Goal: Transaction & Acquisition: Obtain resource

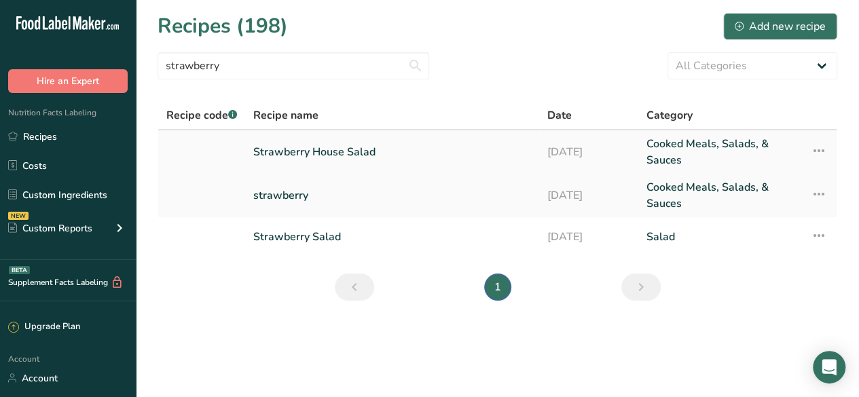
click at [356, 147] on link "Strawberry House Salad" at bounding box center [392, 152] width 278 height 33
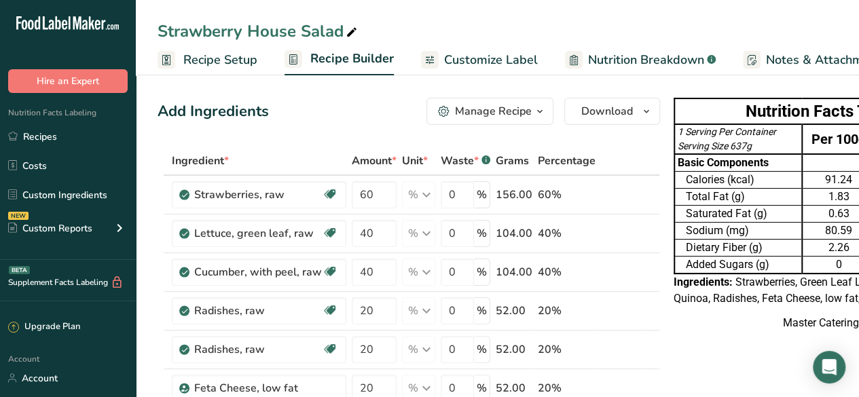
click at [482, 55] on span "Customize Label" at bounding box center [491, 60] width 94 height 18
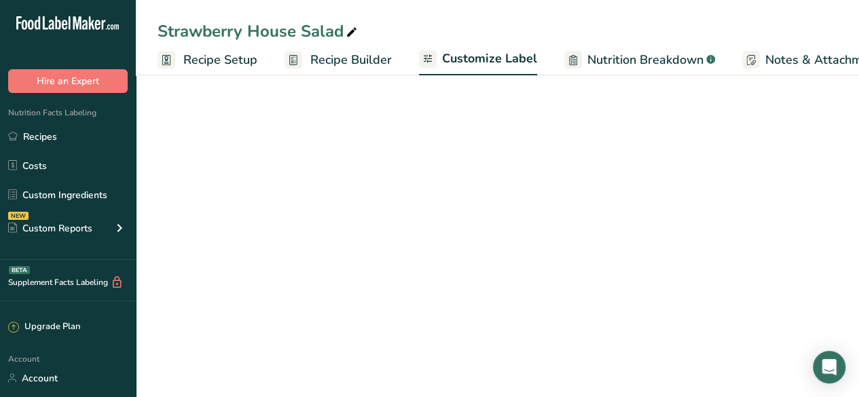
scroll to position [0, 186]
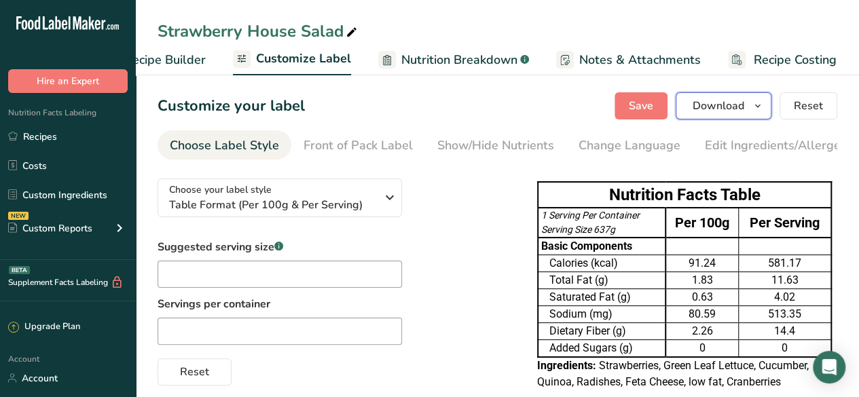
click at [763, 104] on icon "button" at bounding box center [758, 106] width 11 height 17
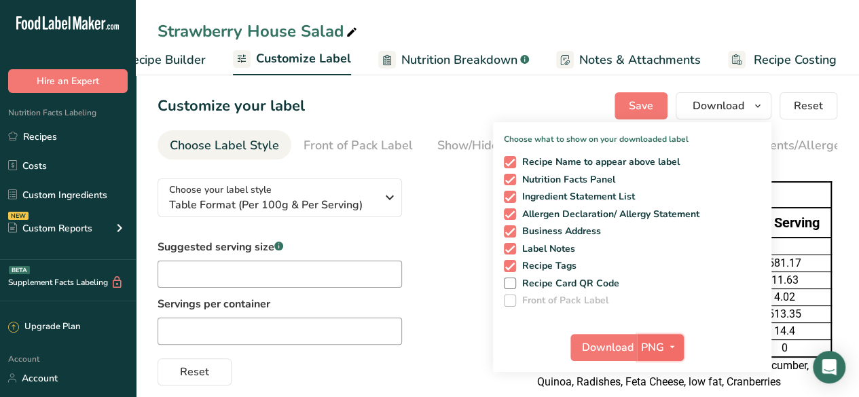
click at [675, 348] on icon "button" at bounding box center [672, 347] width 11 height 17
click at [608, 344] on span "Download" at bounding box center [608, 348] width 52 height 16
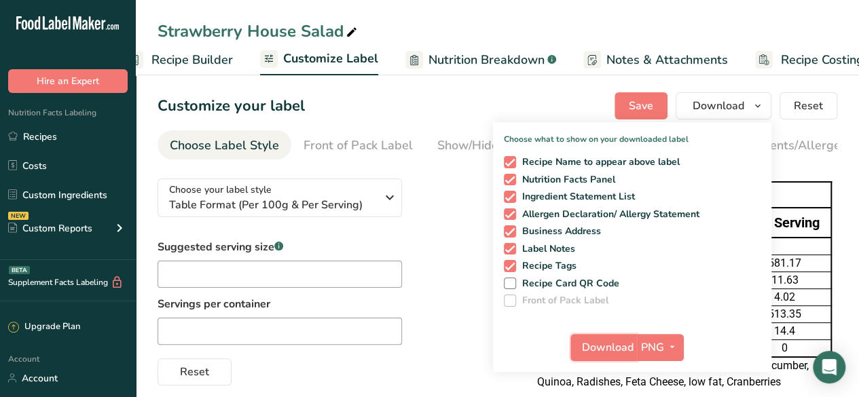
scroll to position [0, 132]
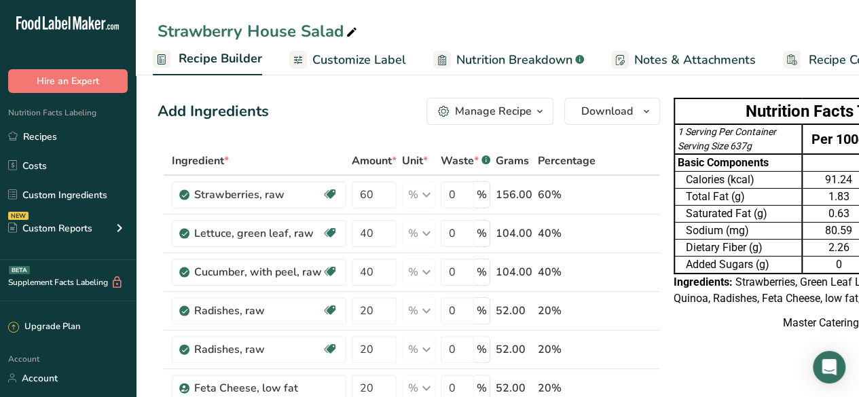
click at [355, 31] on icon at bounding box center [352, 32] width 12 height 19
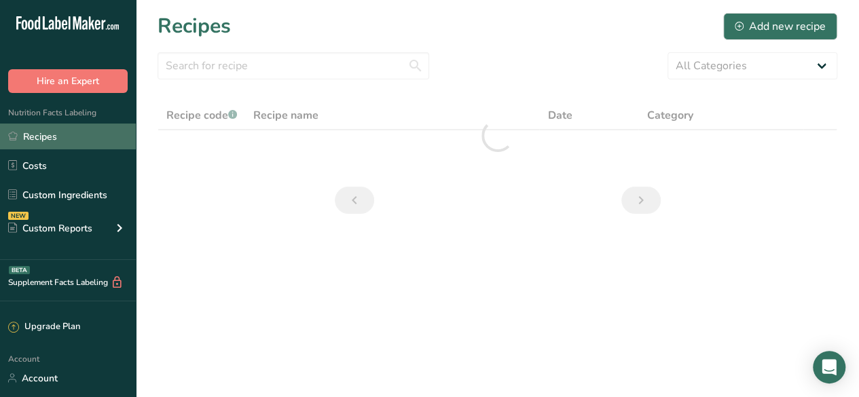
click at [58, 134] on link "Recipes" at bounding box center [68, 137] width 136 height 26
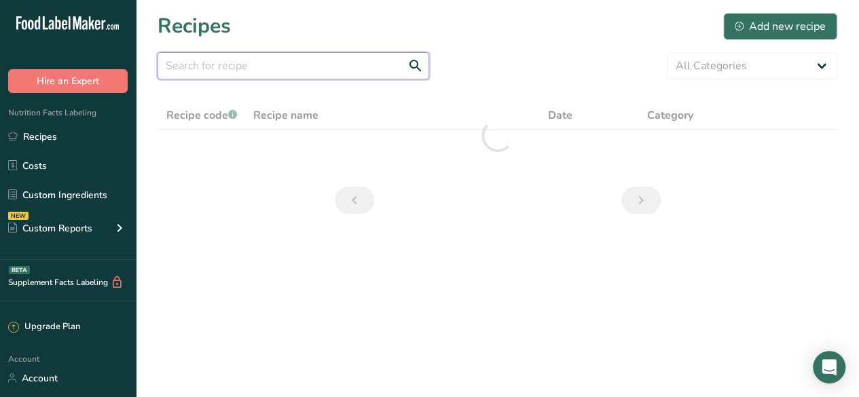
click at [250, 71] on input "text" at bounding box center [294, 65] width 272 height 27
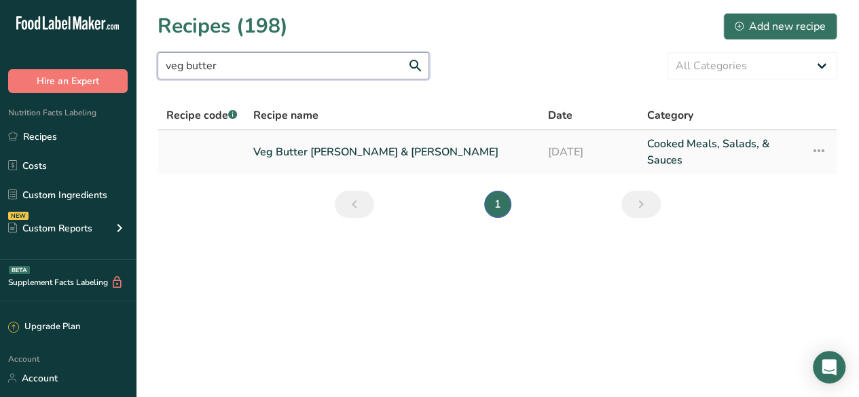
type input "veg butter"
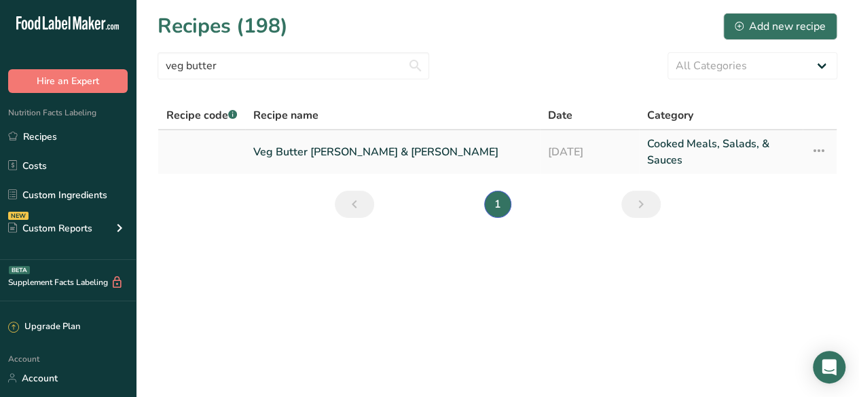
click at [326, 150] on link "Veg Butter Curry & Rice" at bounding box center [392, 152] width 279 height 33
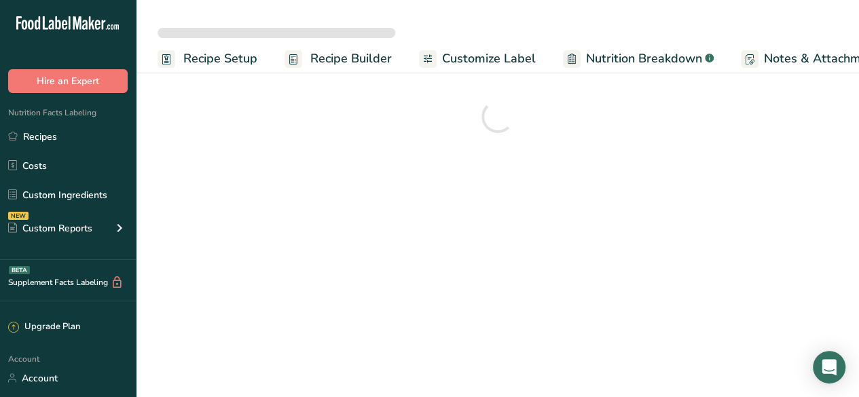
click at [466, 63] on span "Customize Label" at bounding box center [489, 59] width 94 height 18
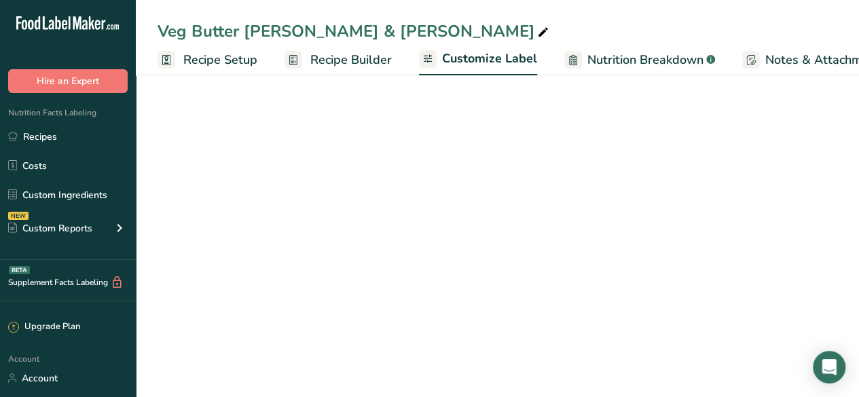
scroll to position [0, 186]
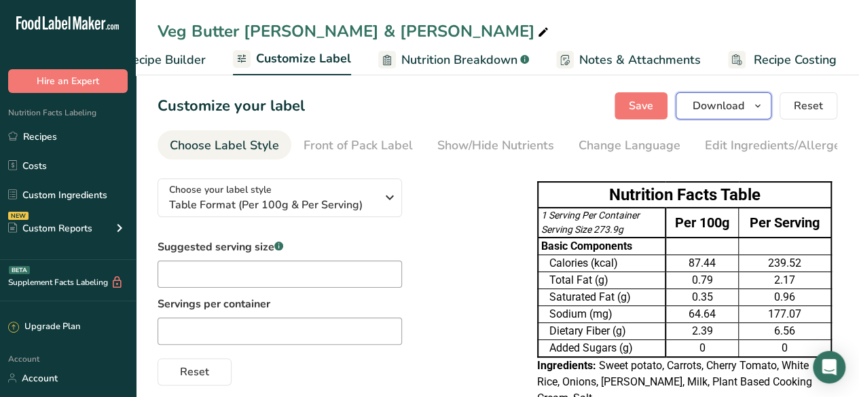
click at [719, 101] on span "Download" at bounding box center [719, 106] width 52 height 16
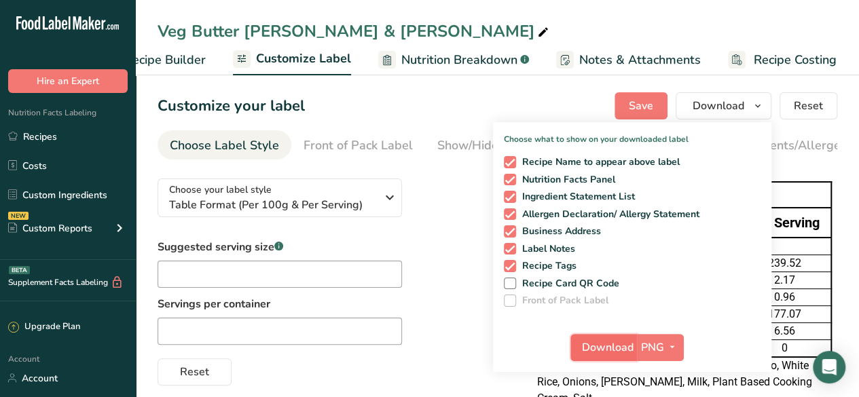
click at [603, 347] on span "Download" at bounding box center [608, 348] width 52 height 16
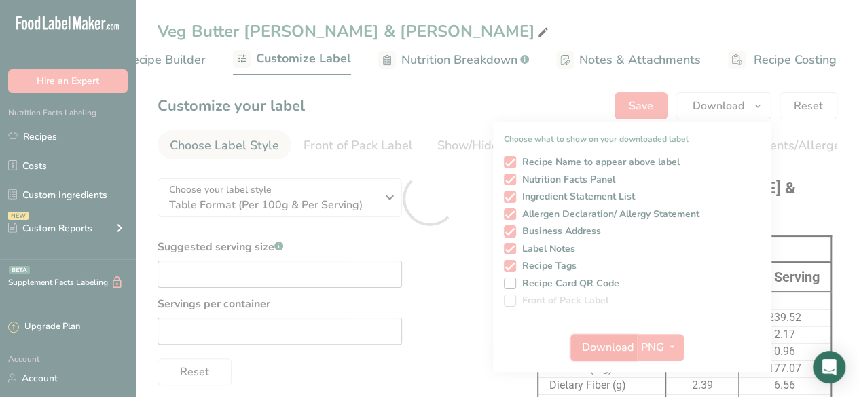
scroll to position [0, 0]
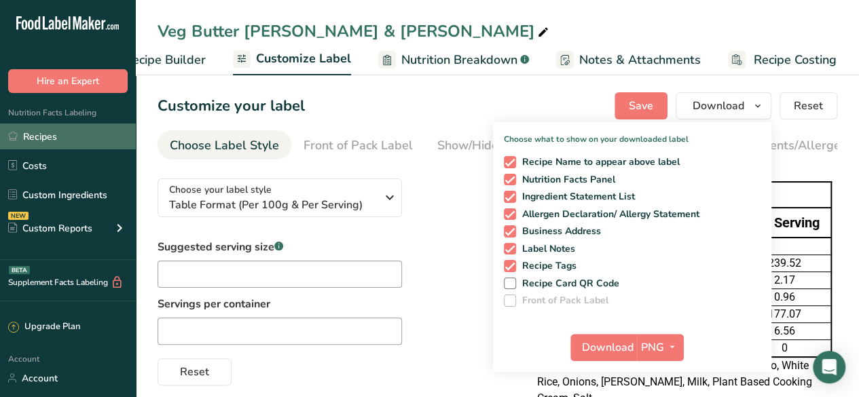
click at [55, 141] on link "Recipes" at bounding box center [68, 137] width 136 height 26
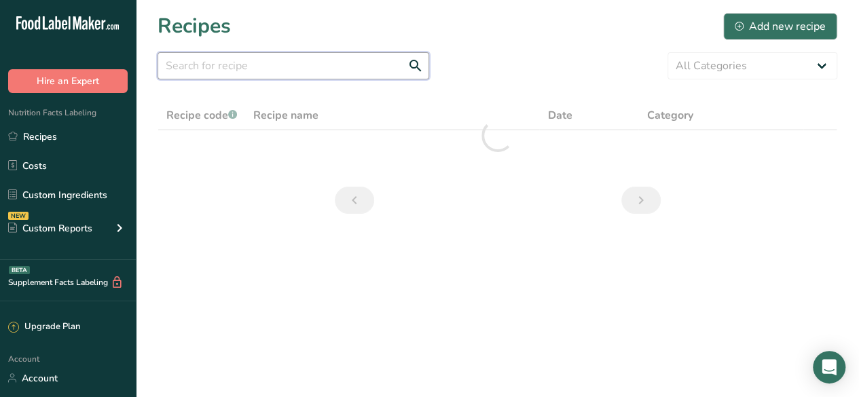
click at [292, 69] on input "text" at bounding box center [294, 65] width 272 height 27
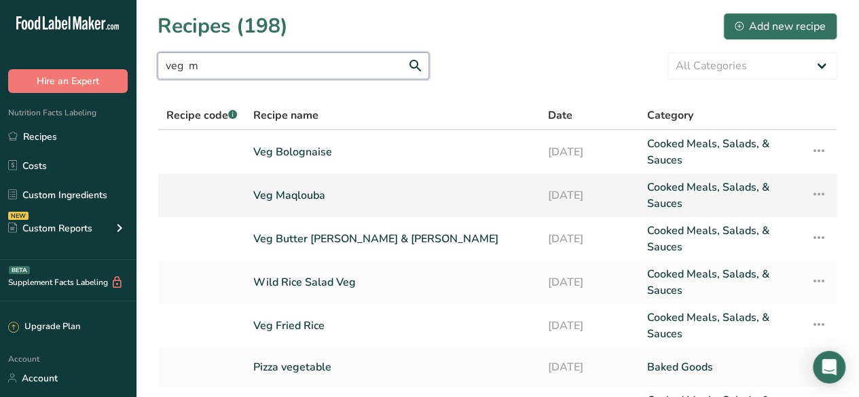
type input "veg m"
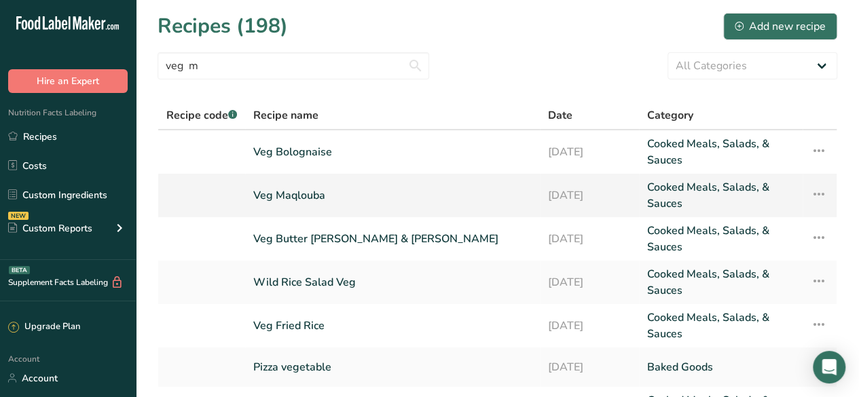
click at [306, 194] on link "Veg Maqlouba" at bounding box center [392, 195] width 279 height 33
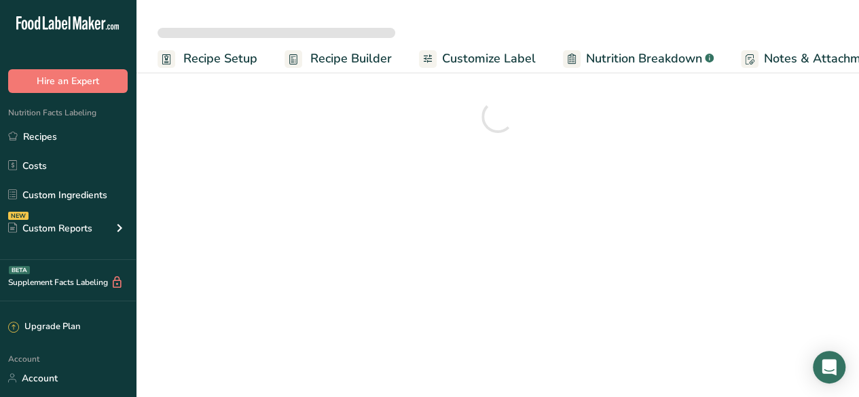
click at [467, 58] on span "Customize Label" at bounding box center [489, 59] width 94 height 18
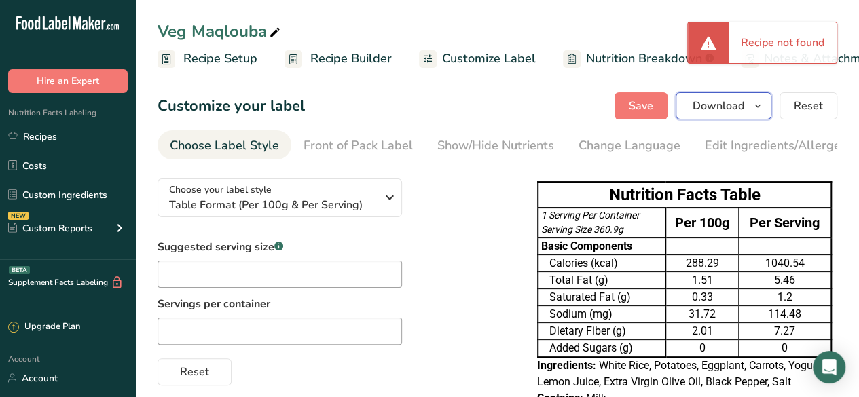
click at [717, 101] on span "Download" at bounding box center [719, 106] width 52 height 16
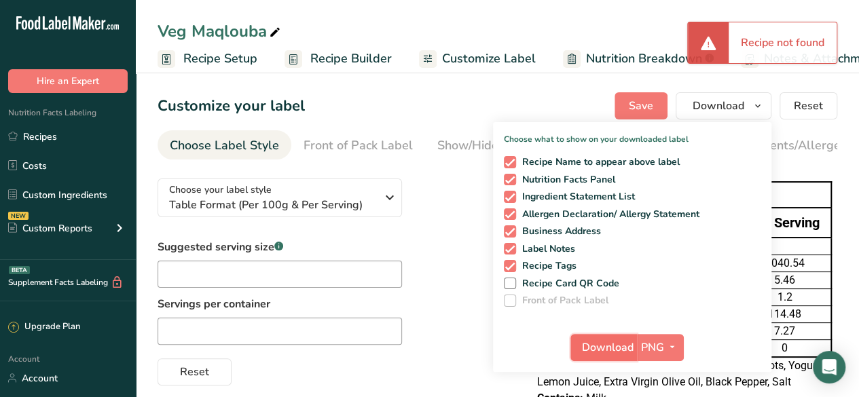
click at [603, 342] on span "Download" at bounding box center [608, 348] width 52 height 16
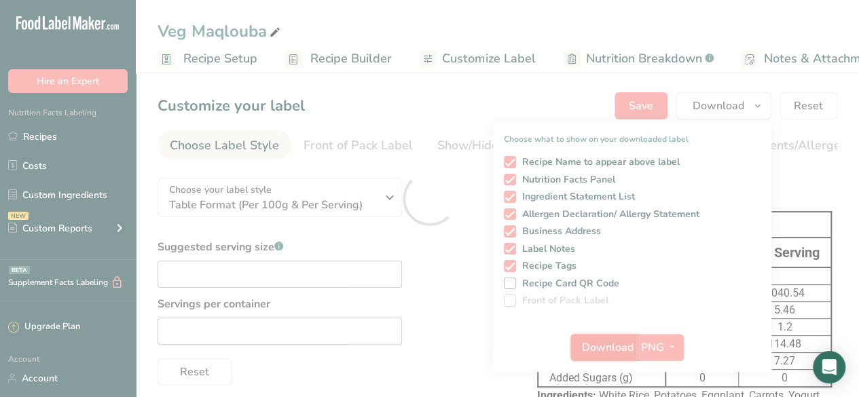
scroll to position [0, 0]
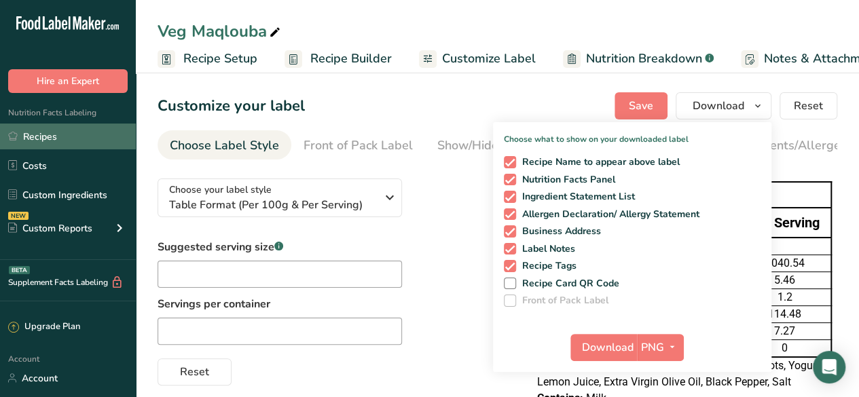
click at [79, 126] on link "Recipes" at bounding box center [68, 137] width 136 height 26
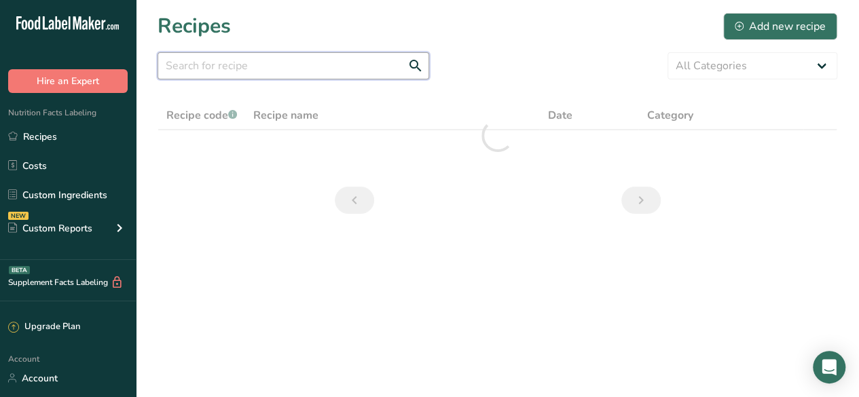
click at [196, 73] on input "text" at bounding box center [294, 65] width 272 height 27
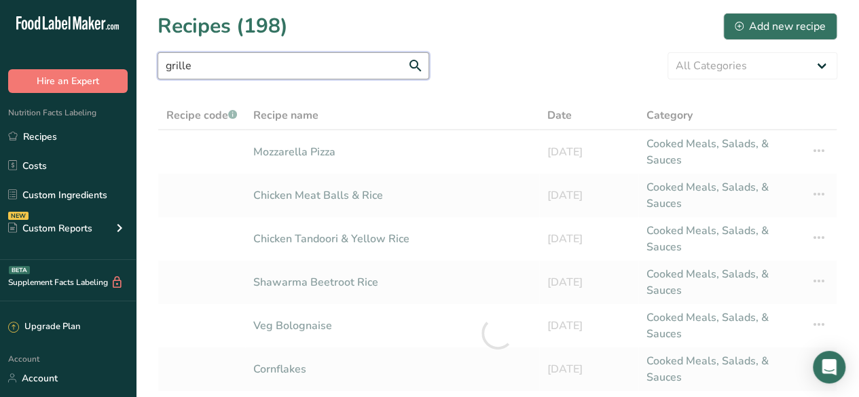
type input "grilled"
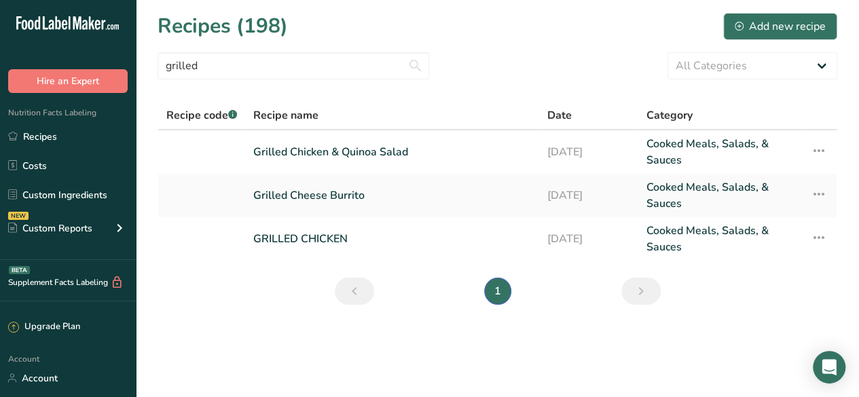
type input "grilled"
drag, startPoint x: 0, startPoint y: 0, endPoint x: 320, endPoint y: 151, distance: 353.7
click at [320, 151] on link "Grilled Chicken & Quinoa Salad" at bounding box center [392, 152] width 278 height 33
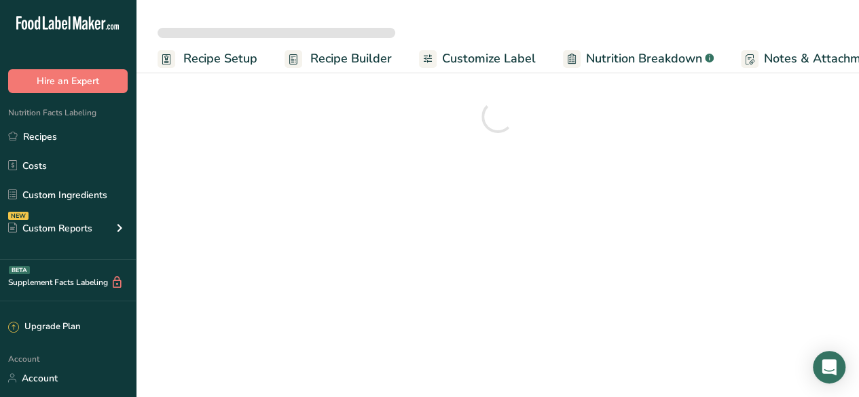
click at [451, 55] on span "Customize Label" at bounding box center [489, 59] width 94 height 18
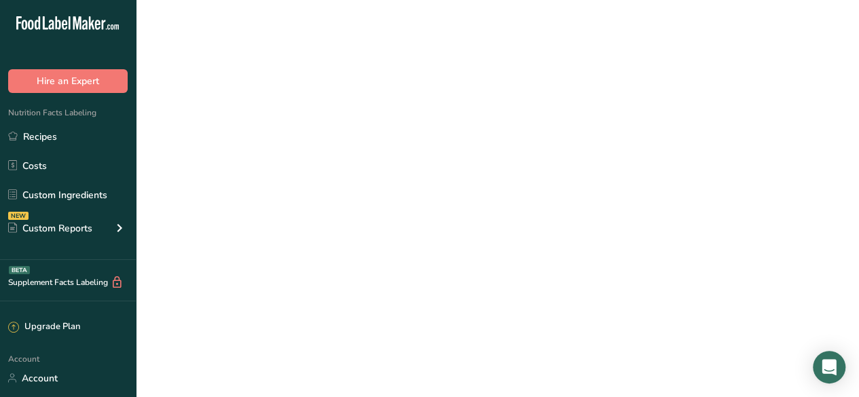
scroll to position [0, 184]
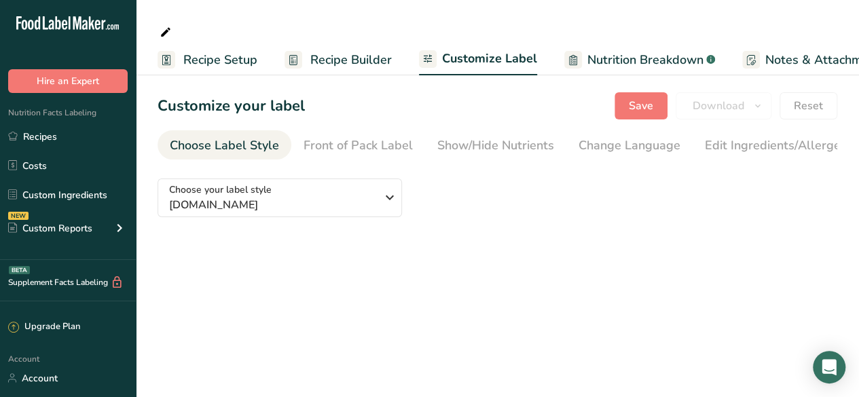
click at [232, 58] on span "Recipe Setup" at bounding box center [220, 60] width 74 height 18
click at [372, 51] on span "Recipe Builder" at bounding box center [347, 60] width 82 height 18
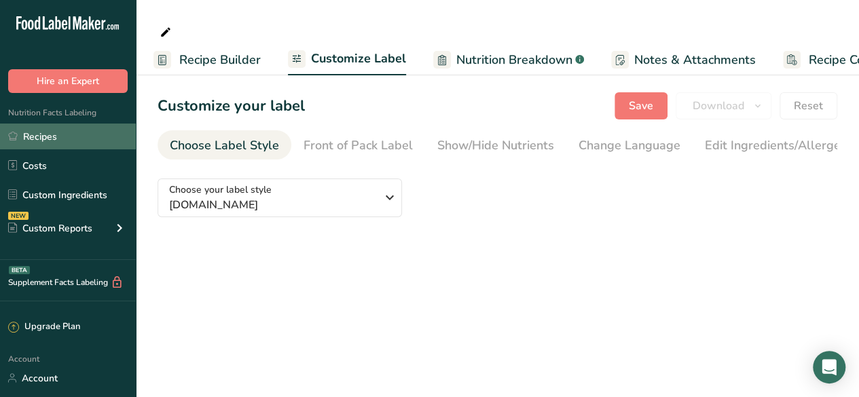
click at [24, 140] on link "Recipes" at bounding box center [68, 137] width 136 height 26
click at [64, 136] on link "Recipes" at bounding box center [68, 137] width 136 height 26
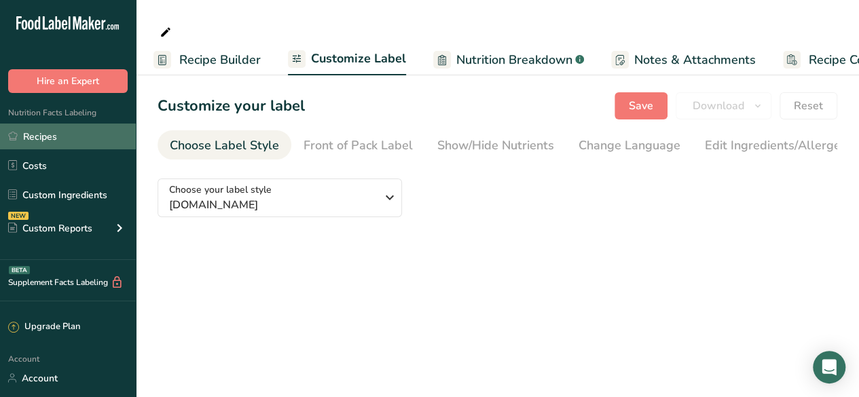
click at [45, 135] on link "Recipes" at bounding box center [68, 137] width 136 height 26
drag, startPoint x: 48, startPoint y: 132, endPoint x: 211, endPoint y: 300, distance: 233.5
click at [211, 300] on main "Recipe Setup Recipe Builder Customize Label Nutrition Breakdown .a-a{fill:#3473…" at bounding box center [429, 198] width 859 height 397
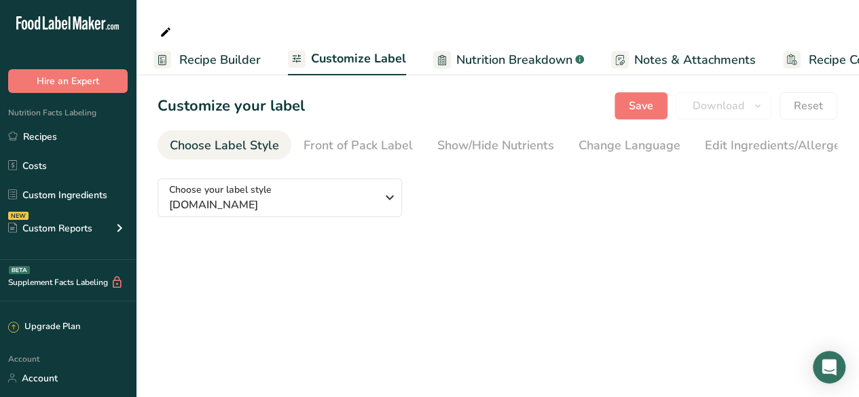
click at [452, 60] on link "Nutrition Breakdown .a-a{fill:#347362;}.b-a{fill:#fff;}" at bounding box center [508, 60] width 151 height 31
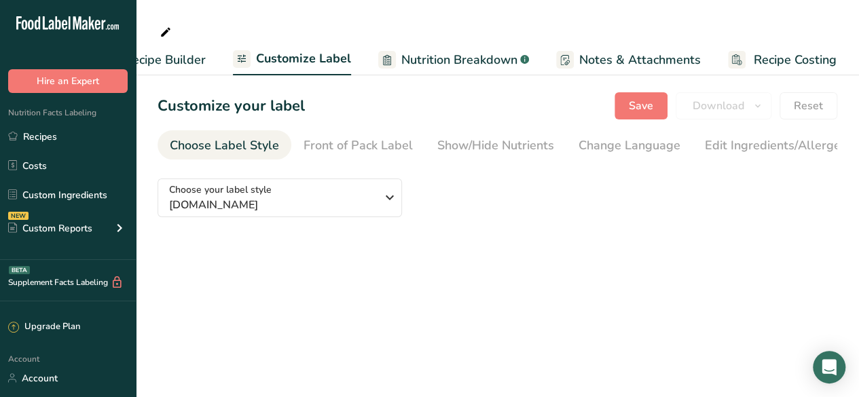
click at [169, 60] on span "Recipe Builder" at bounding box center [165, 60] width 82 height 18
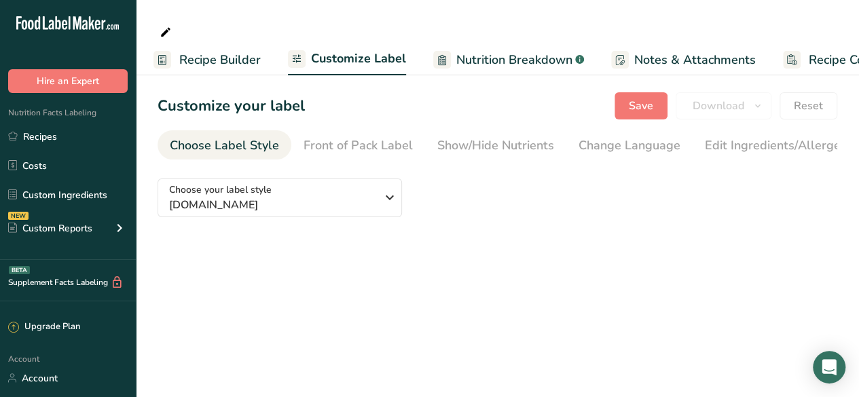
click at [230, 52] on span "Recipe Builder" at bounding box center [220, 60] width 82 height 18
click at [54, 146] on link "Recipes" at bounding box center [68, 137] width 136 height 26
click at [52, 144] on link "Recipes" at bounding box center [68, 137] width 136 height 26
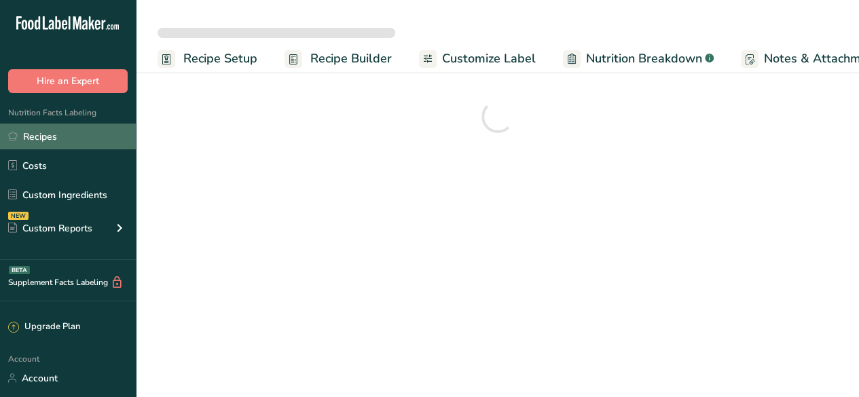
click at [32, 133] on link "Recipes" at bounding box center [68, 137] width 136 height 26
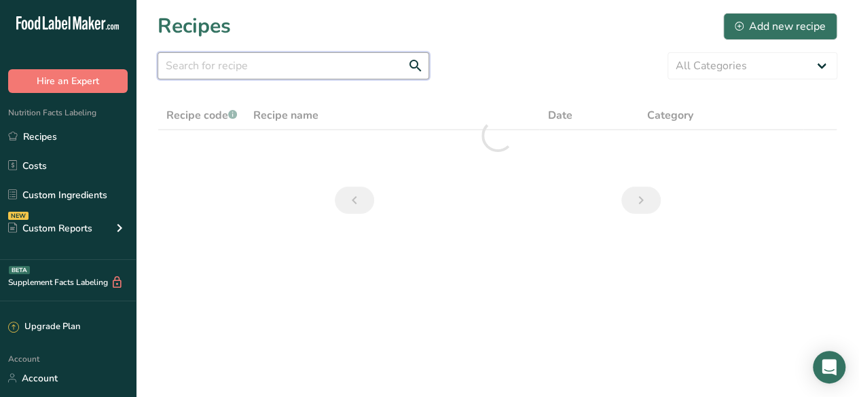
click at [261, 70] on input "text" at bounding box center [294, 65] width 272 height 27
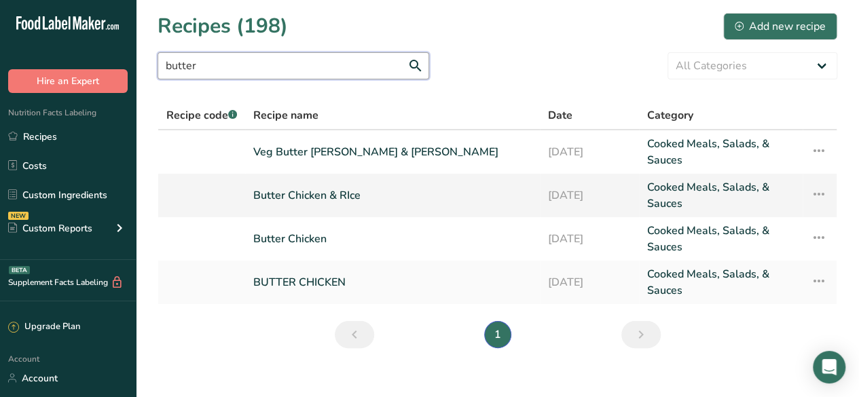
type input "butter"
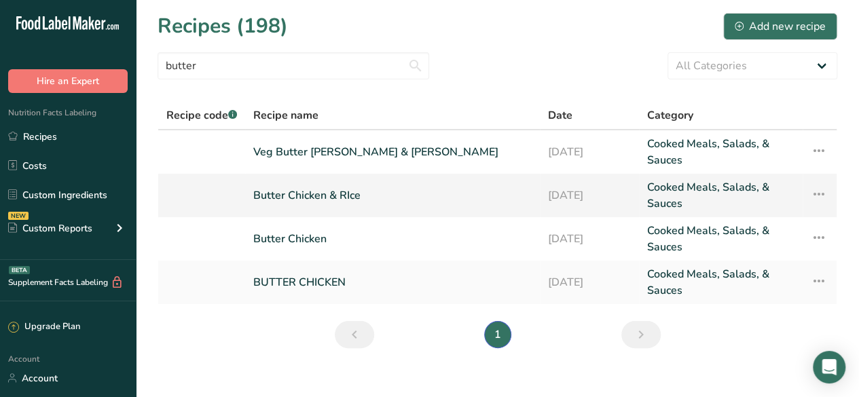
click at [346, 188] on link "Butter Chicken & RIce" at bounding box center [392, 195] width 279 height 33
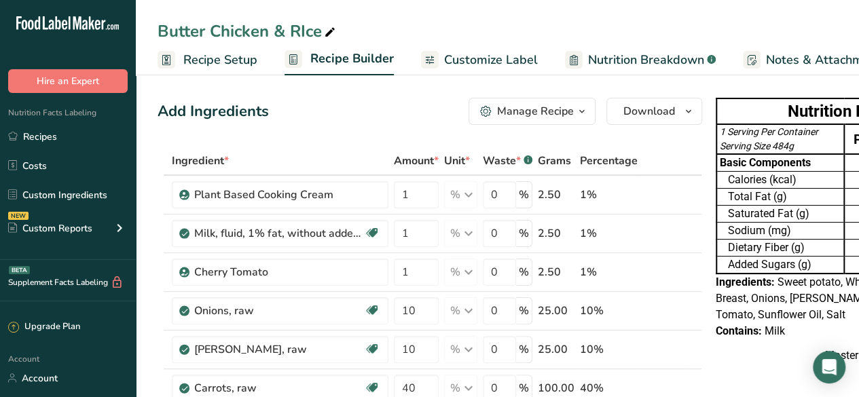
click at [444, 55] on span "Customize Label" at bounding box center [491, 60] width 94 height 18
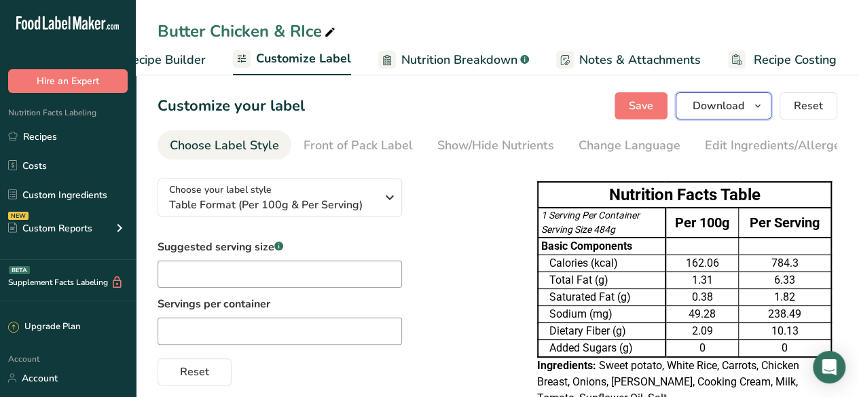
click at [704, 107] on span "Download" at bounding box center [719, 106] width 52 height 16
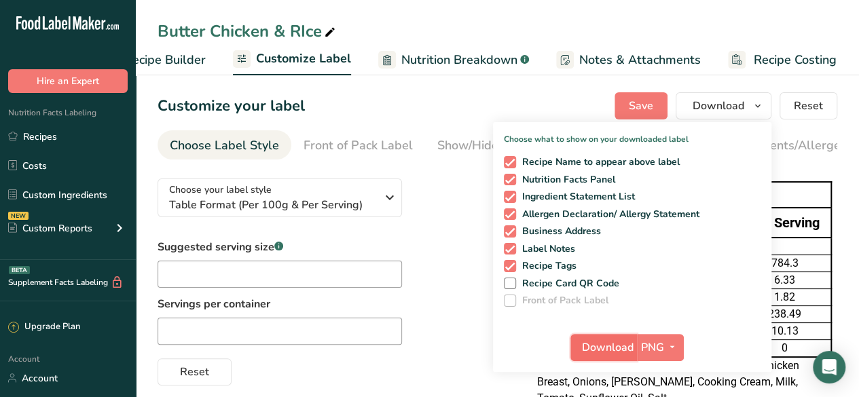
click at [592, 348] on span "Download" at bounding box center [608, 348] width 52 height 16
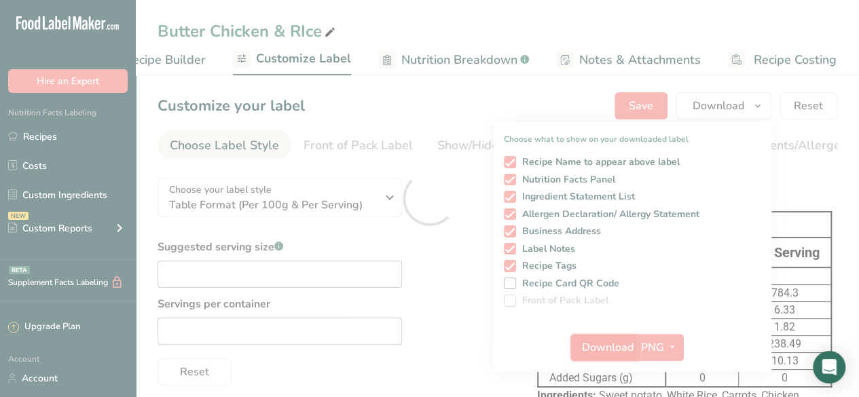
scroll to position [0, 0]
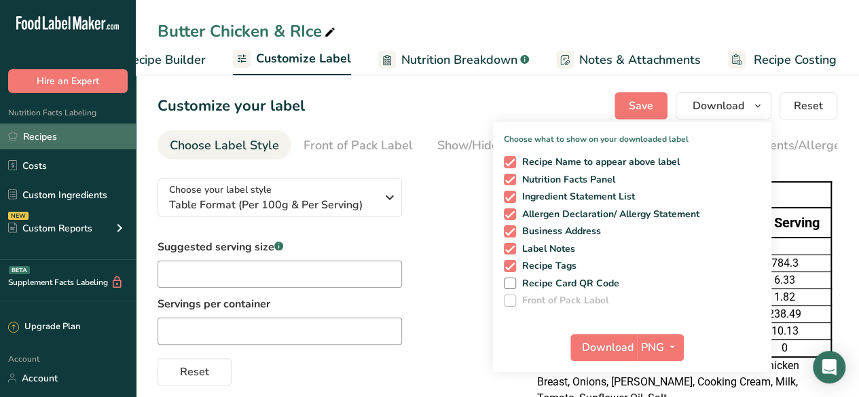
click at [58, 142] on link "Recipes" at bounding box center [68, 137] width 136 height 26
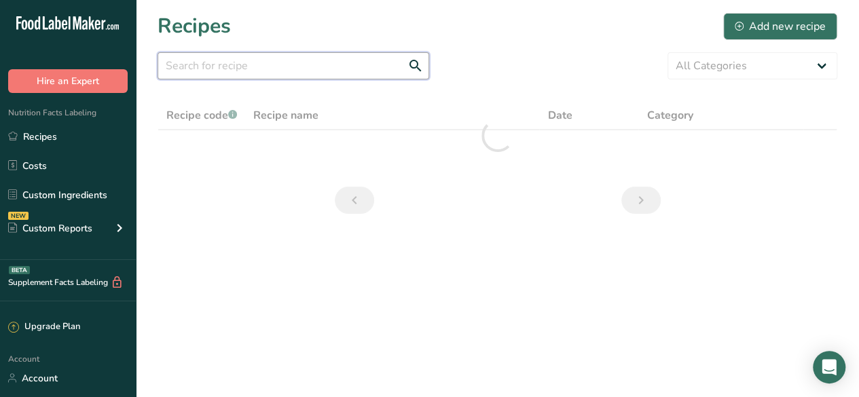
click at [238, 66] on input "text" at bounding box center [294, 65] width 272 height 27
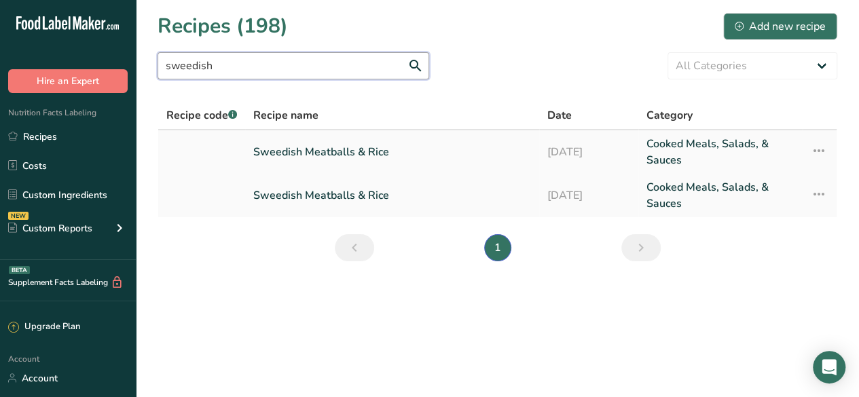
type input "sweedish"
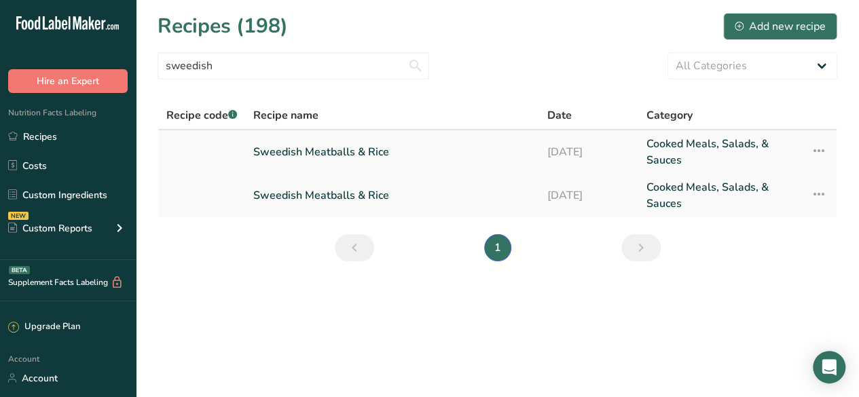
click at [317, 147] on link "Sweedish Meatballs & Rice" at bounding box center [392, 152] width 278 height 33
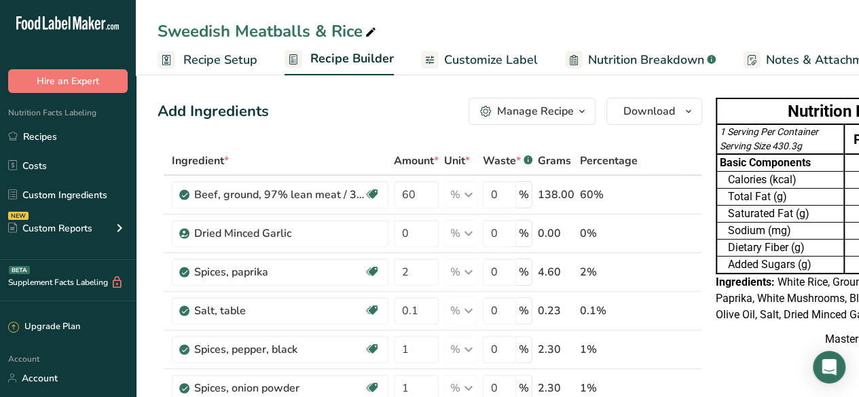
click at [464, 64] on span "Customize Label" at bounding box center [491, 60] width 94 height 18
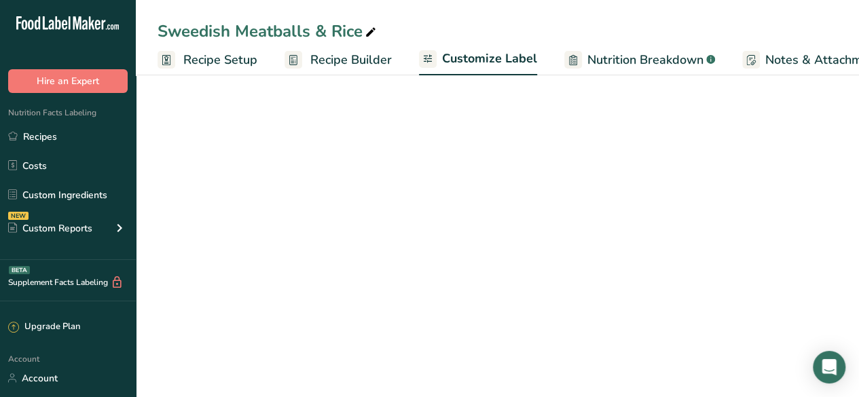
scroll to position [0, 186]
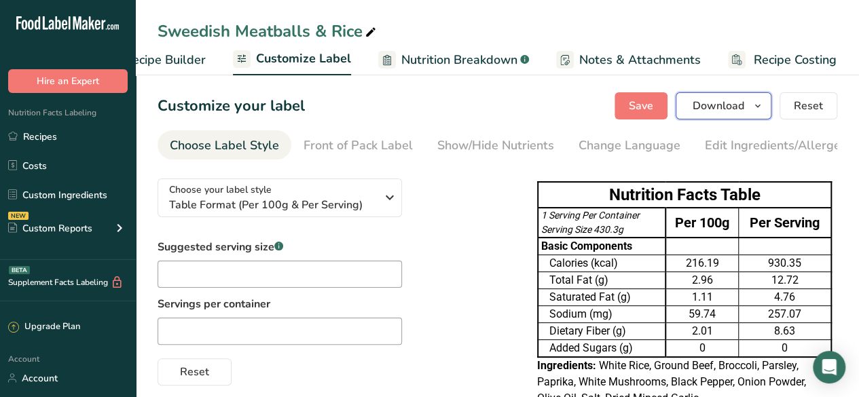
click at [701, 113] on span "Download" at bounding box center [719, 106] width 52 height 16
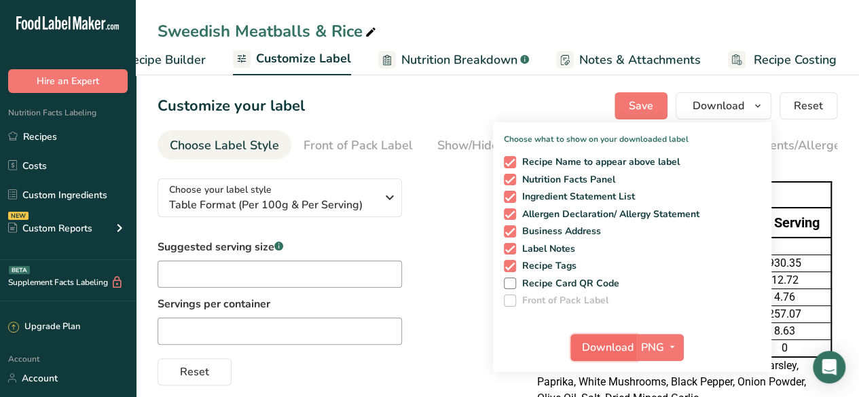
click at [597, 340] on span "Download" at bounding box center [608, 348] width 52 height 16
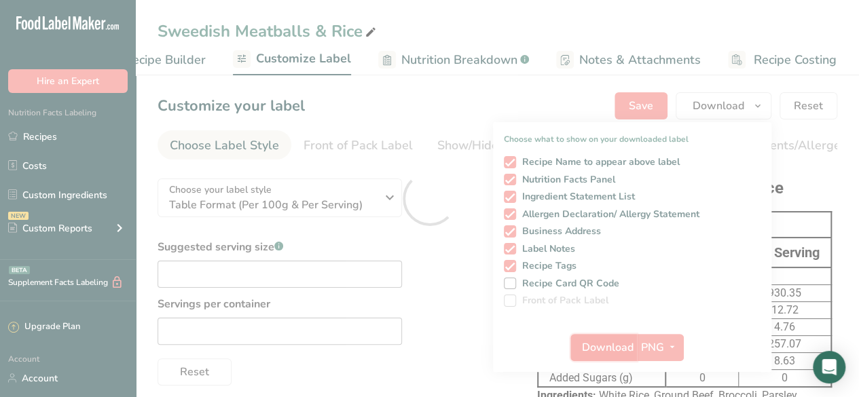
scroll to position [0, 0]
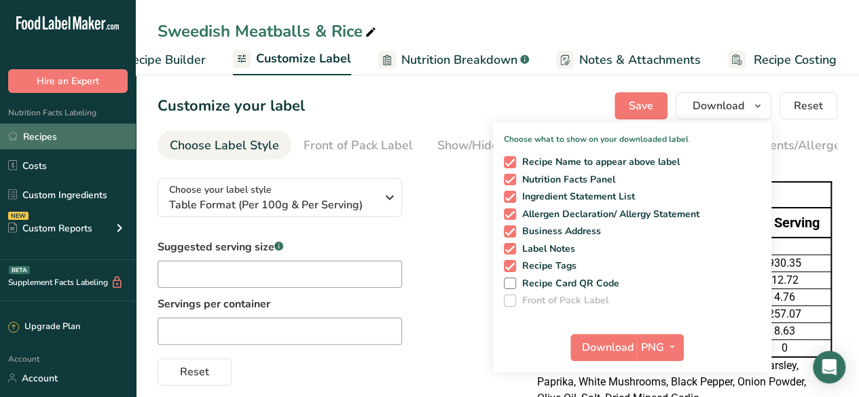
click at [70, 128] on link "Recipes" at bounding box center [68, 137] width 136 height 26
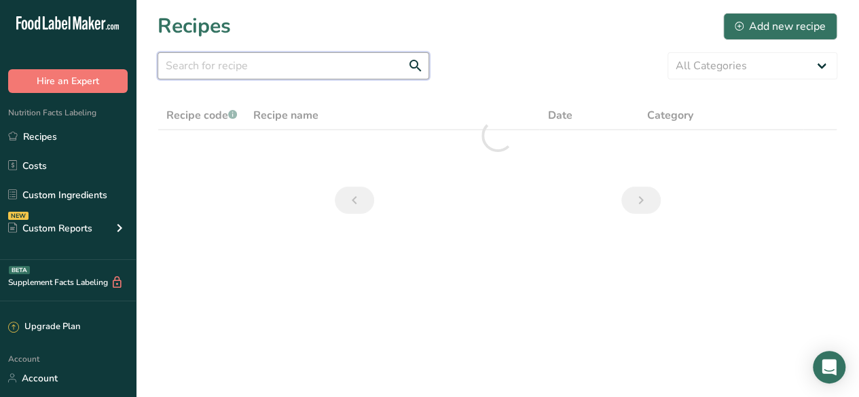
click at [243, 70] on input "text" at bounding box center [294, 65] width 272 height 27
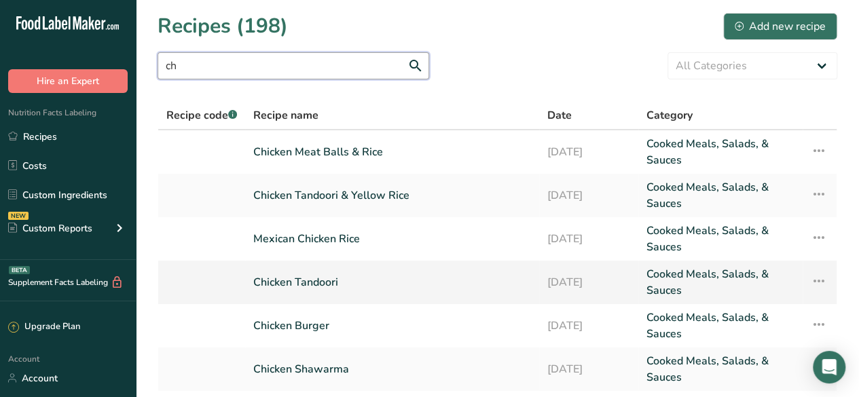
type input "ch"
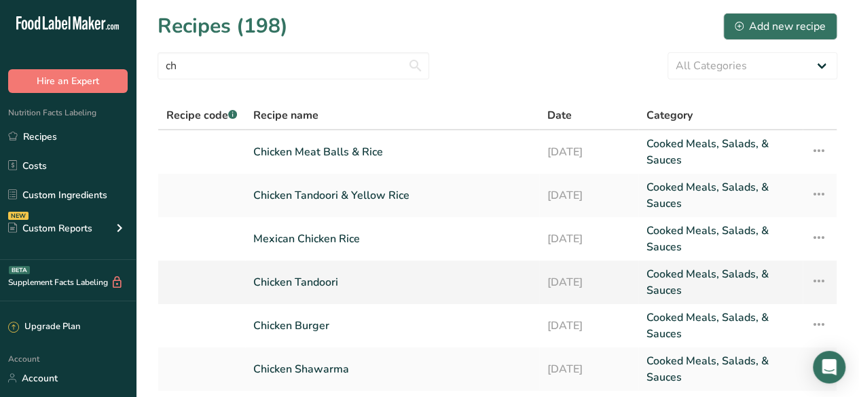
click at [355, 279] on link "Chicken Tandoori" at bounding box center [392, 282] width 278 height 33
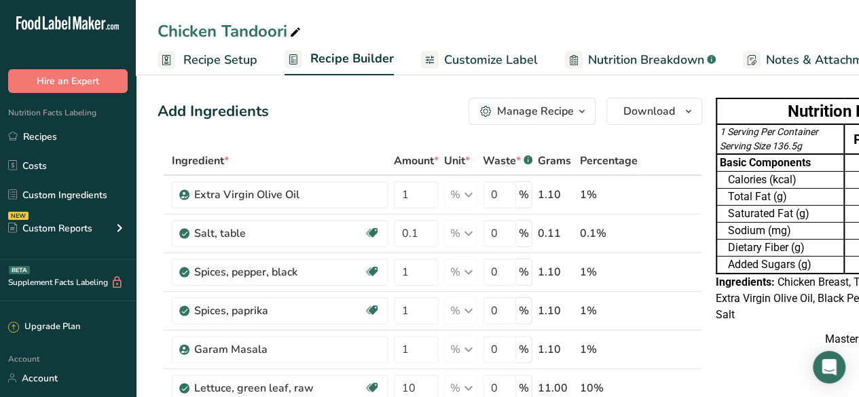
click at [473, 58] on span "Customize Label" at bounding box center [491, 60] width 94 height 18
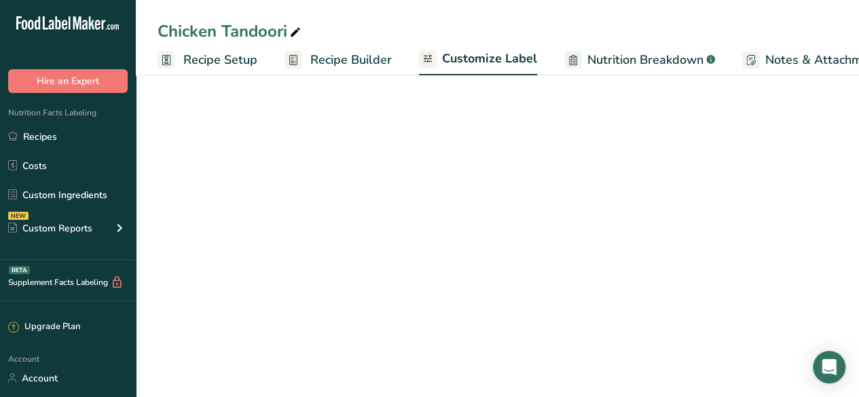
scroll to position [0, 186]
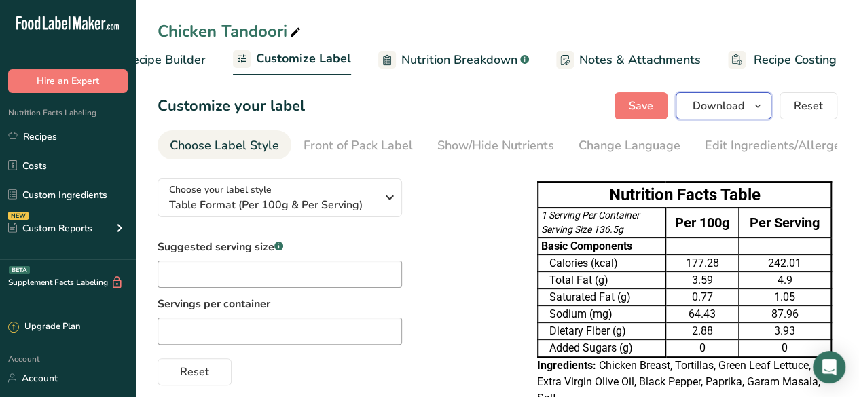
click at [712, 107] on span "Download" at bounding box center [719, 106] width 52 height 16
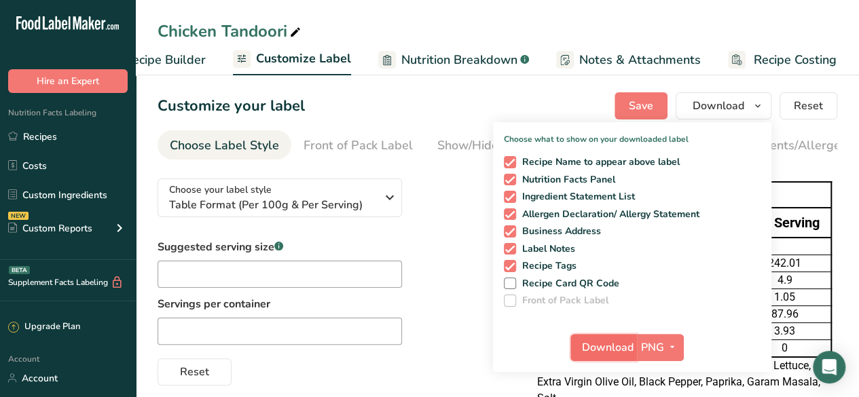
click at [592, 354] on span "Download" at bounding box center [608, 348] width 52 height 16
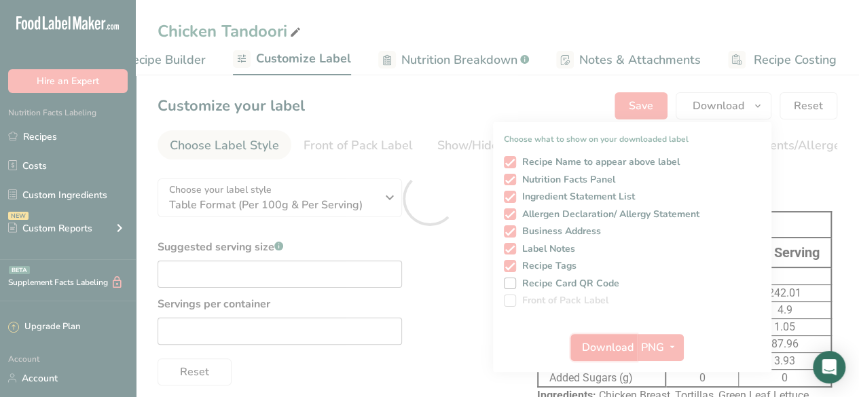
scroll to position [0, 0]
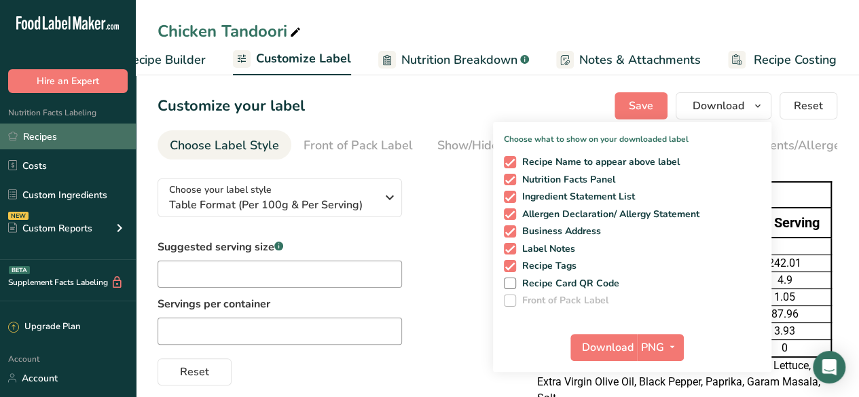
click at [33, 135] on link "Recipes" at bounding box center [68, 137] width 136 height 26
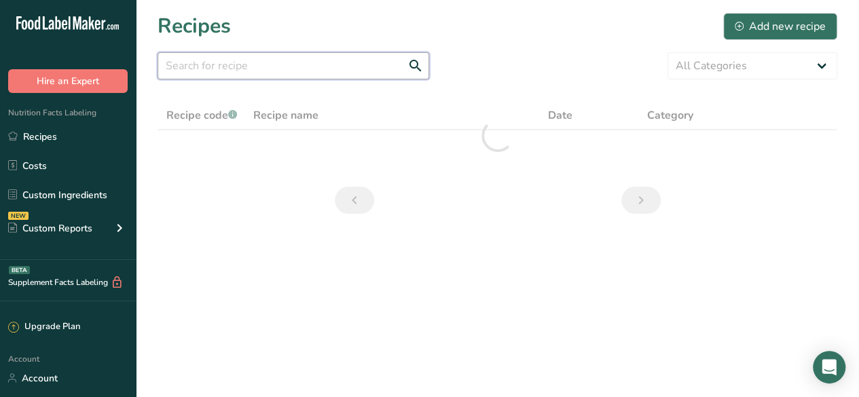
click at [298, 64] on input "text" at bounding box center [294, 65] width 272 height 27
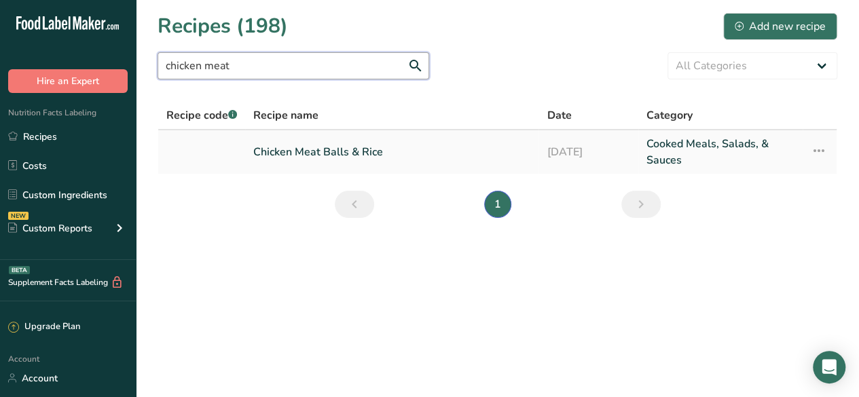
type input "chicken meat"
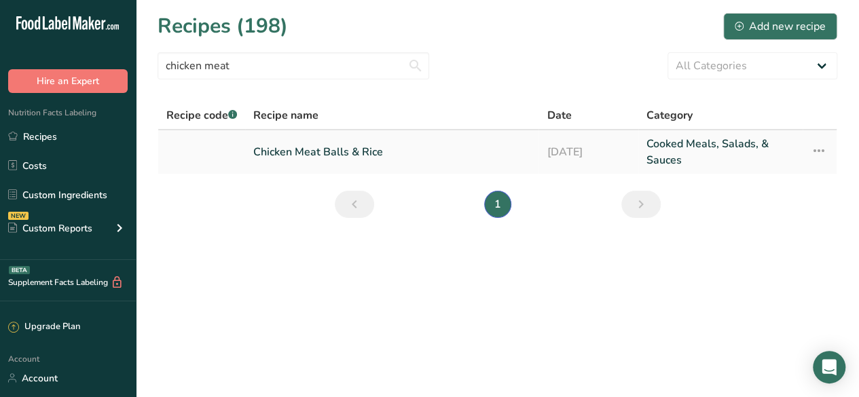
click at [332, 151] on link "Chicken Meat Balls & Rice" at bounding box center [391, 152] width 277 height 33
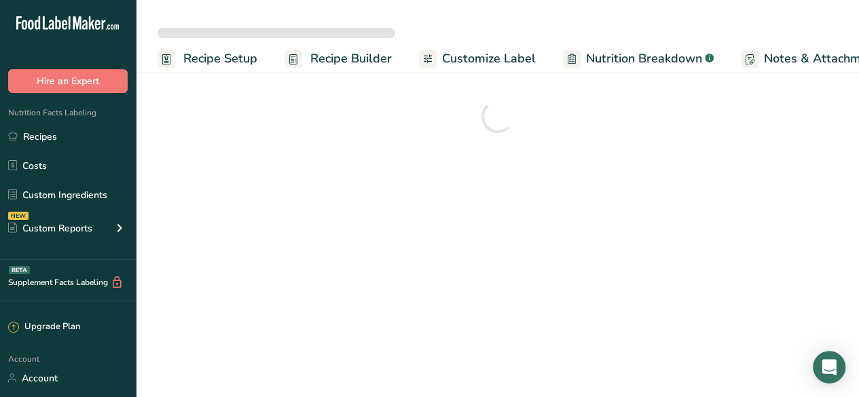
click at [439, 49] on link "Customize Label" at bounding box center [477, 58] width 117 height 31
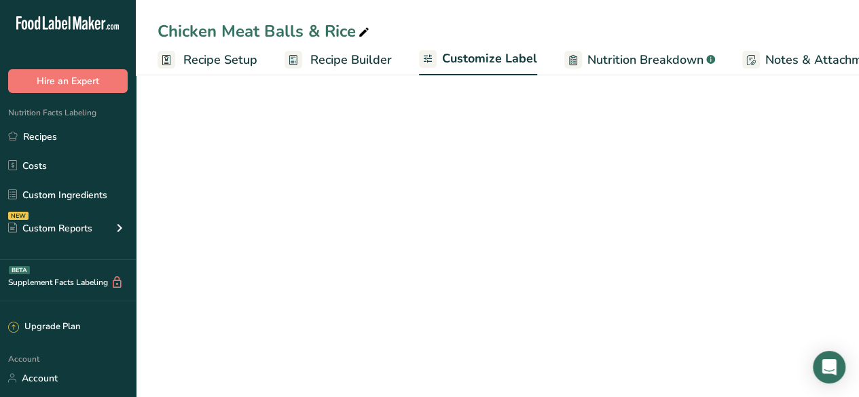
scroll to position [0, 186]
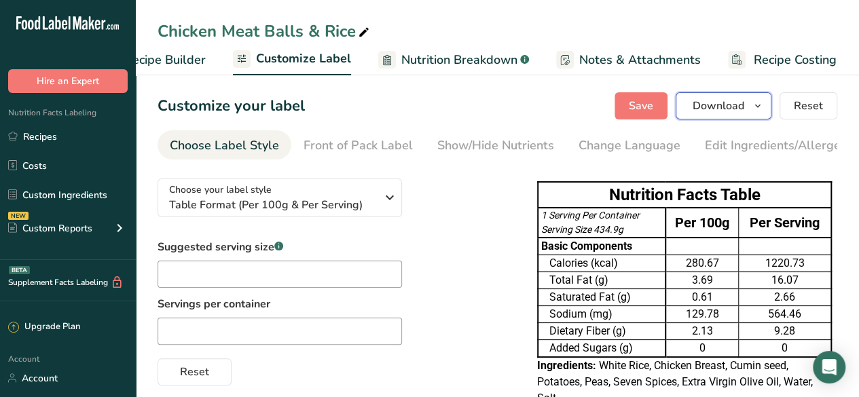
click at [709, 100] on span "Download" at bounding box center [719, 106] width 52 height 16
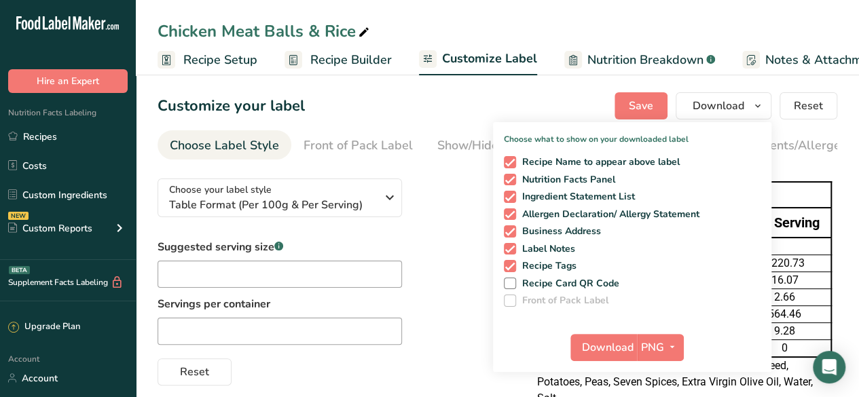
scroll to position [0, 186]
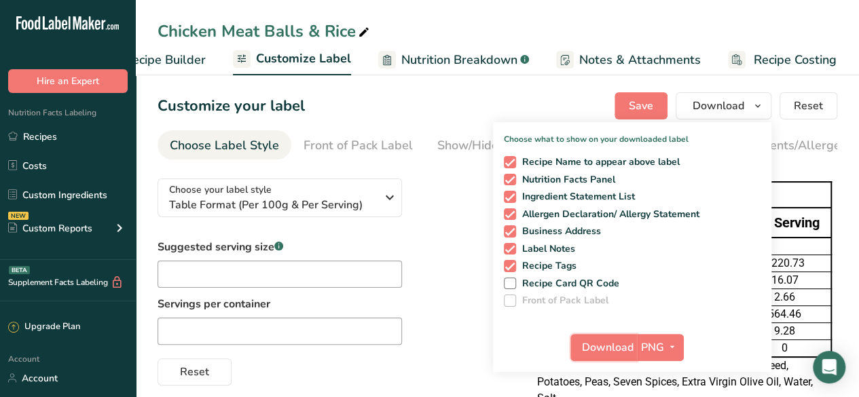
click at [589, 342] on span "Download" at bounding box center [608, 348] width 52 height 16
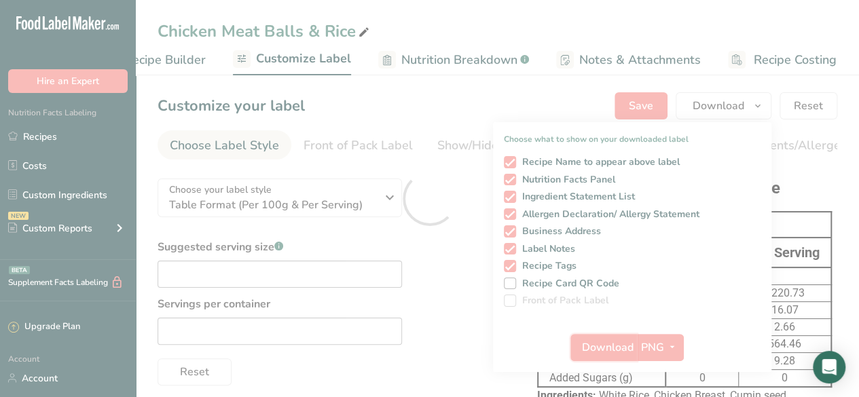
scroll to position [0, 0]
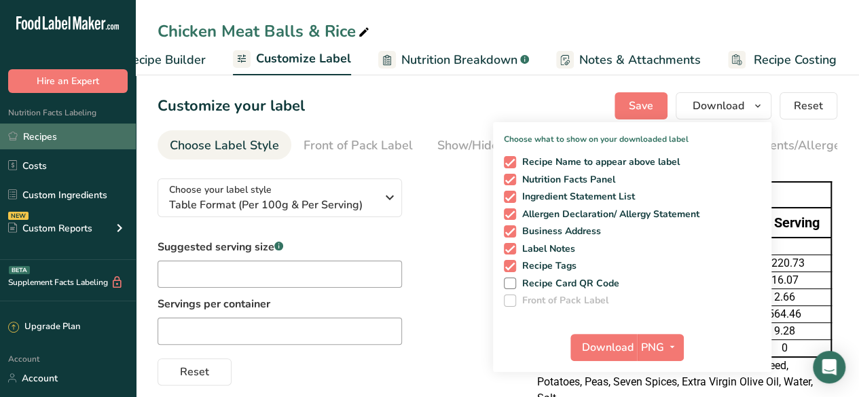
click at [53, 131] on link "Recipes" at bounding box center [68, 137] width 136 height 26
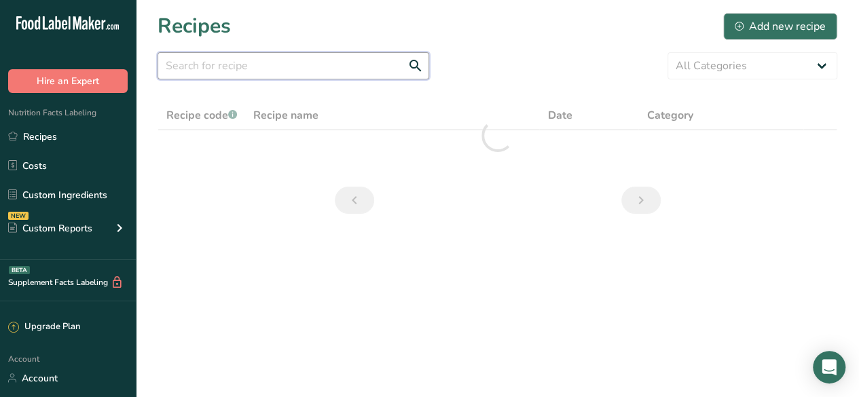
click at [299, 76] on input "text" at bounding box center [294, 65] width 272 height 27
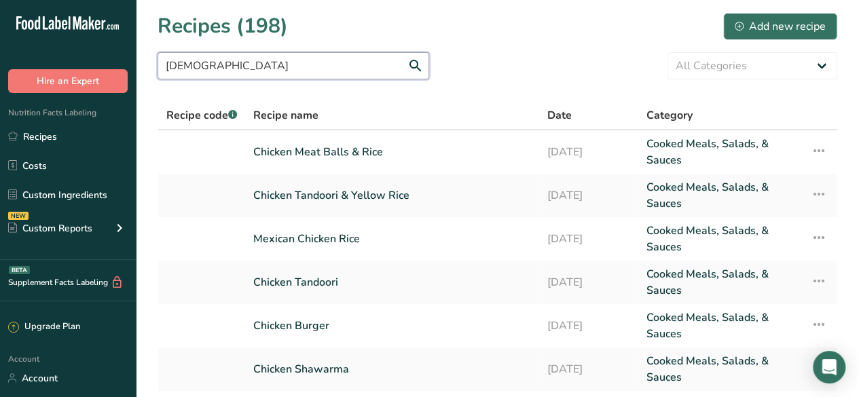
type input "chick"
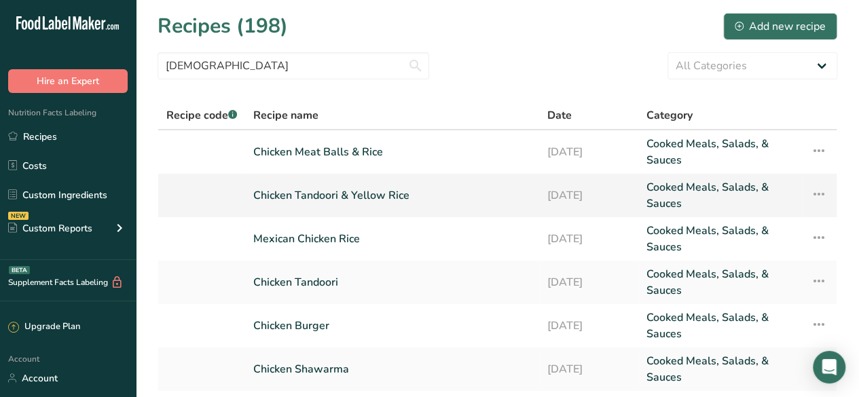
click at [330, 187] on link "Chicken Tandoori & Yellow Rice" at bounding box center [392, 195] width 278 height 33
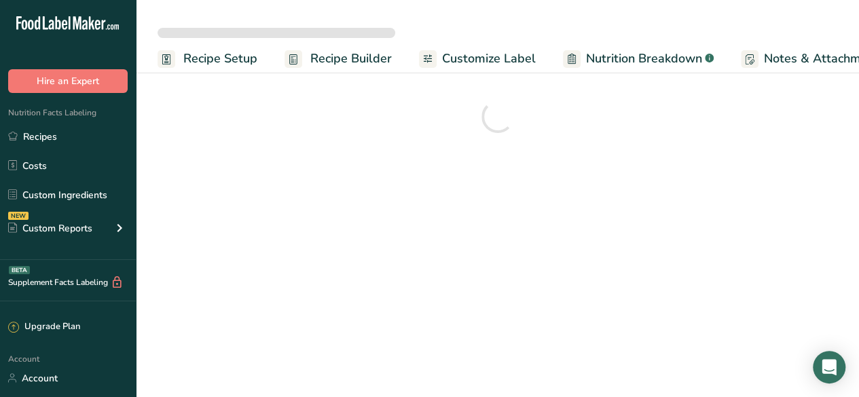
click at [429, 61] on icon at bounding box center [428, 58] width 11 height 17
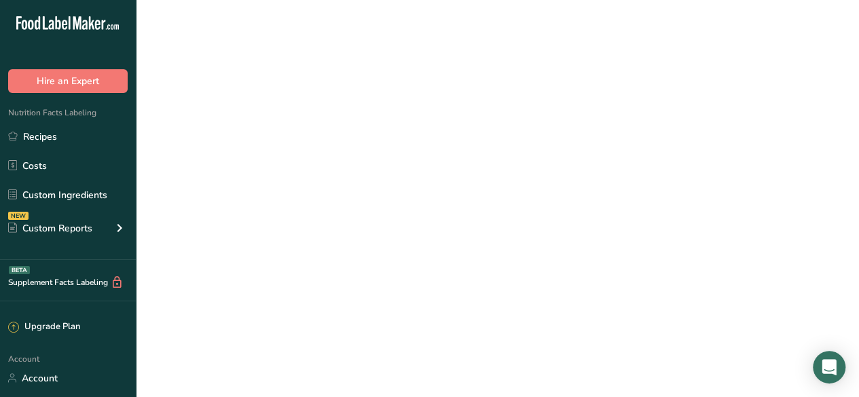
scroll to position [0, 184]
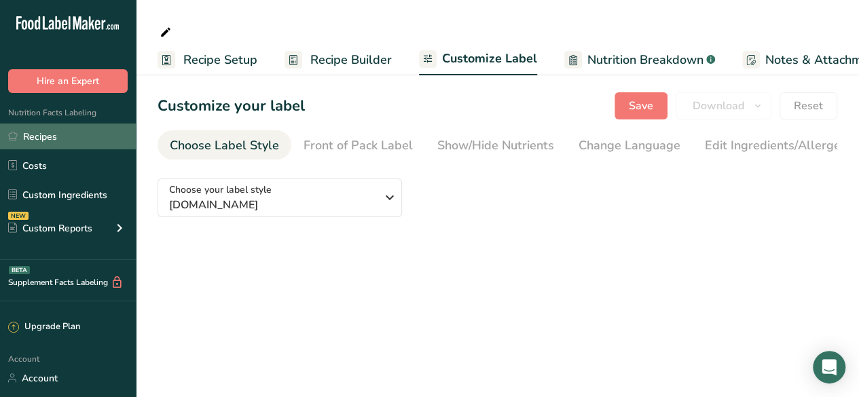
click at [41, 128] on link "Recipes" at bounding box center [68, 137] width 136 height 26
click at [31, 137] on link "Recipes" at bounding box center [68, 137] width 136 height 26
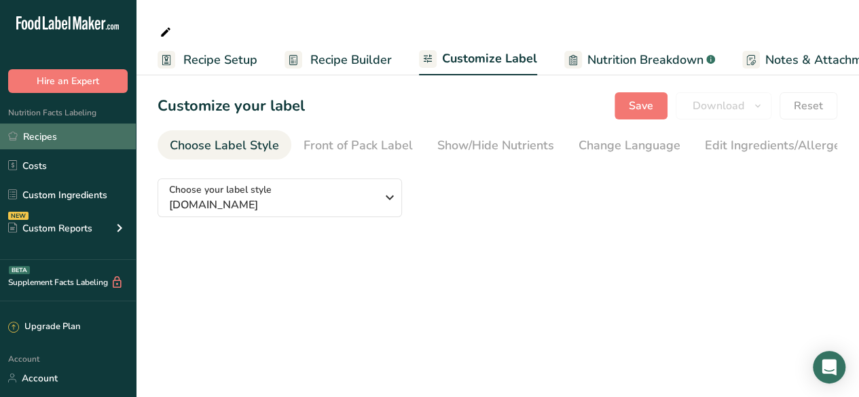
click at [31, 137] on link "Recipes" at bounding box center [68, 137] width 136 height 26
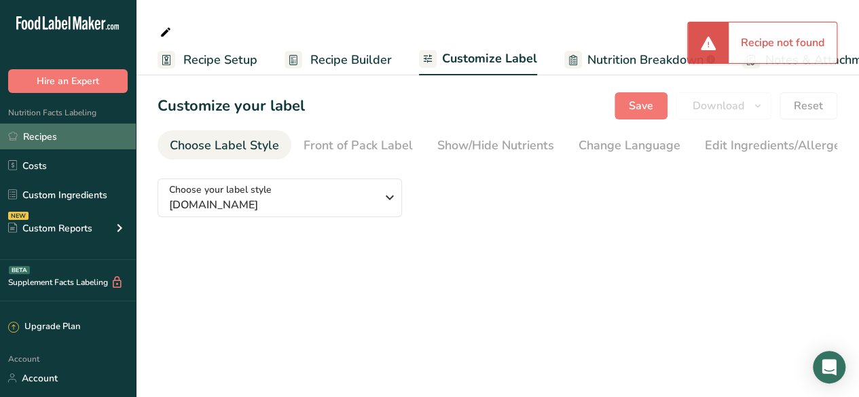
click at [62, 134] on link "Recipes" at bounding box center [68, 137] width 136 height 26
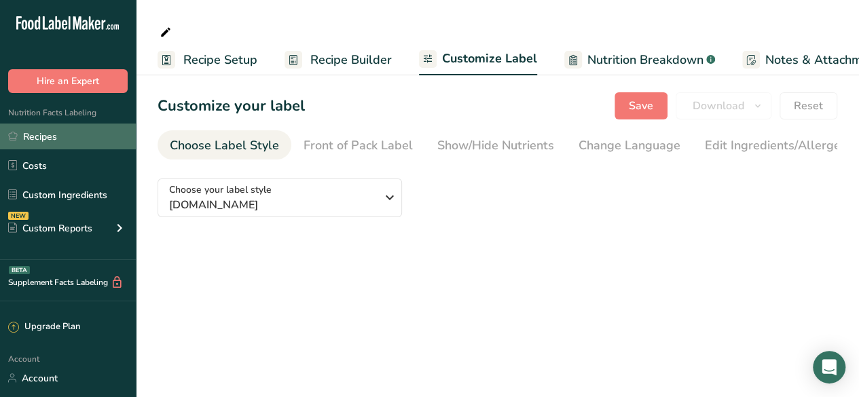
click at [41, 129] on link "Recipes" at bounding box center [68, 137] width 136 height 26
click at [29, 138] on link "Recipes" at bounding box center [68, 137] width 136 height 26
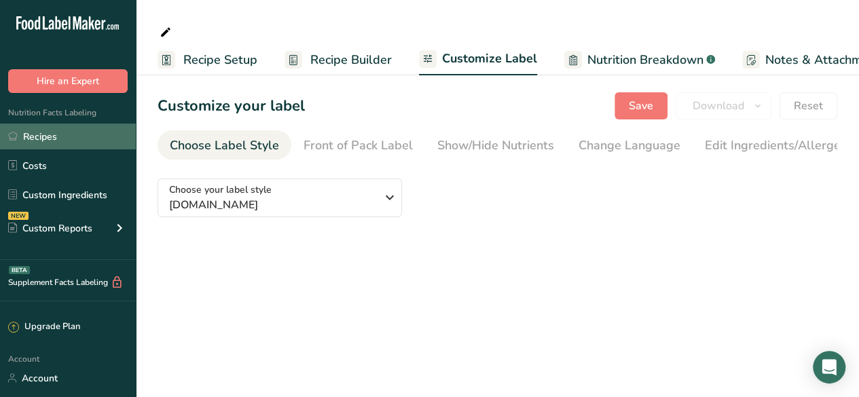
click at [77, 139] on link "Recipes" at bounding box center [68, 137] width 136 height 26
click at [359, 63] on span "Recipe Builder" at bounding box center [351, 60] width 82 height 18
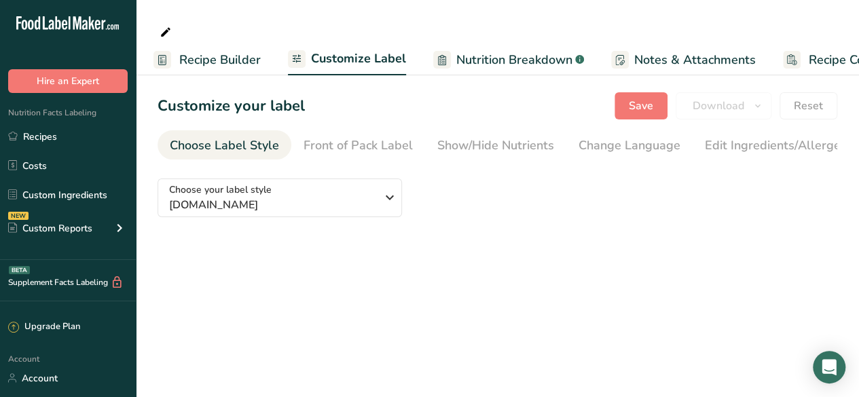
click at [177, 70] on link "Recipe Builder" at bounding box center [207, 60] width 107 height 31
click at [202, 52] on span "Recipe Builder" at bounding box center [220, 60] width 82 height 18
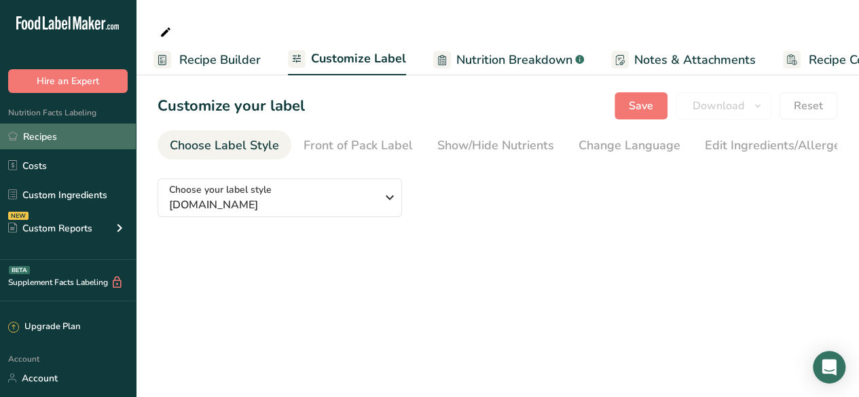
click at [26, 143] on link "Recipes" at bounding box center [68, 137] width 136 height 26
click at [67, 130] on link "Recipes" at bounding box center [68, 137] width 136 height 26
click at [38, 142] on link "Recipes" at bounding box center [68, 137] width 136 height 26
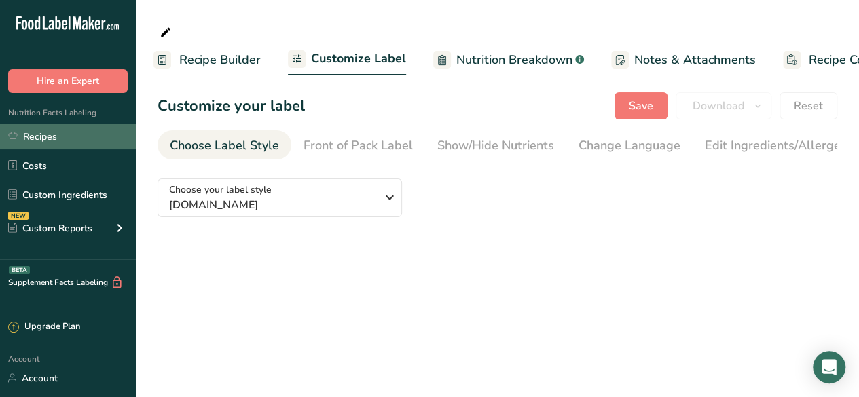
click at [38, 142] on link "Recipes" at bounding box center [68, 137] width 136 height 26
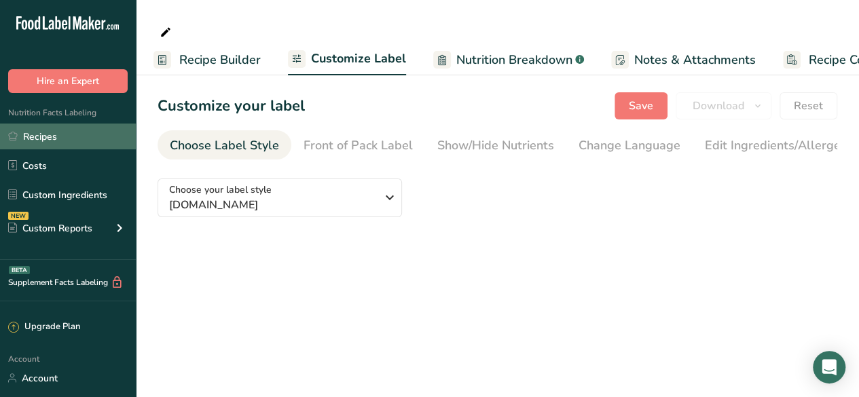
click at [38, 142] on link "Recipes" at bounding box center [68, 137] width 136 height 26
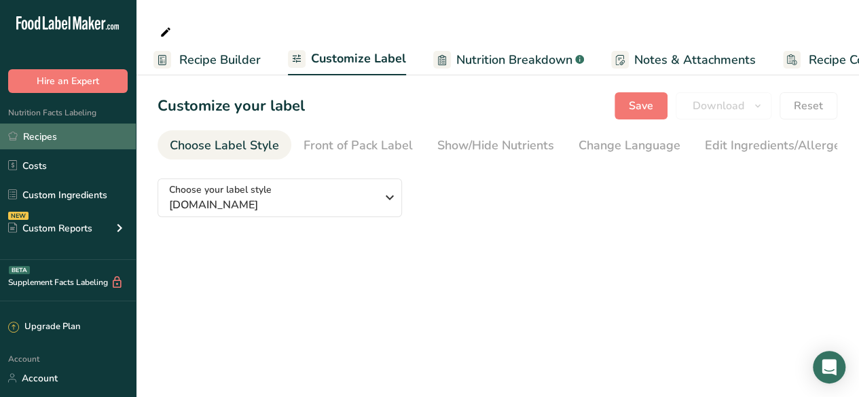
click at [38, 142] on link "Recipes" at bounding box center [68, 137] width 136 height 26
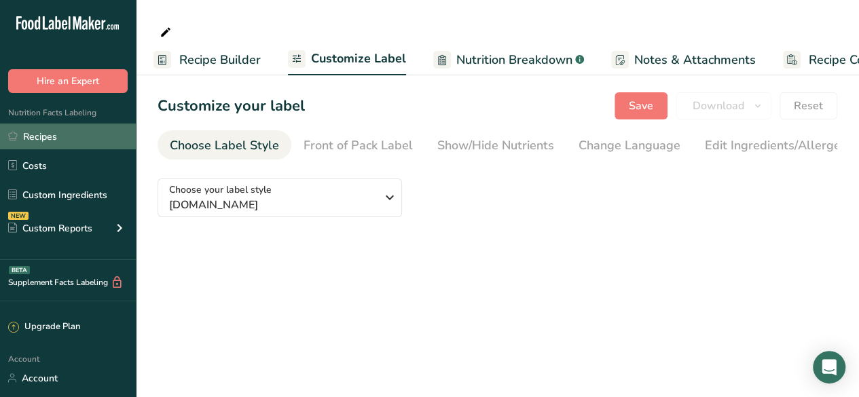
click at [38, 142] on link "Recipes" at bounding box center [68, 137] width 136 height 26
